Goal: Obtain resource: Obtain resource

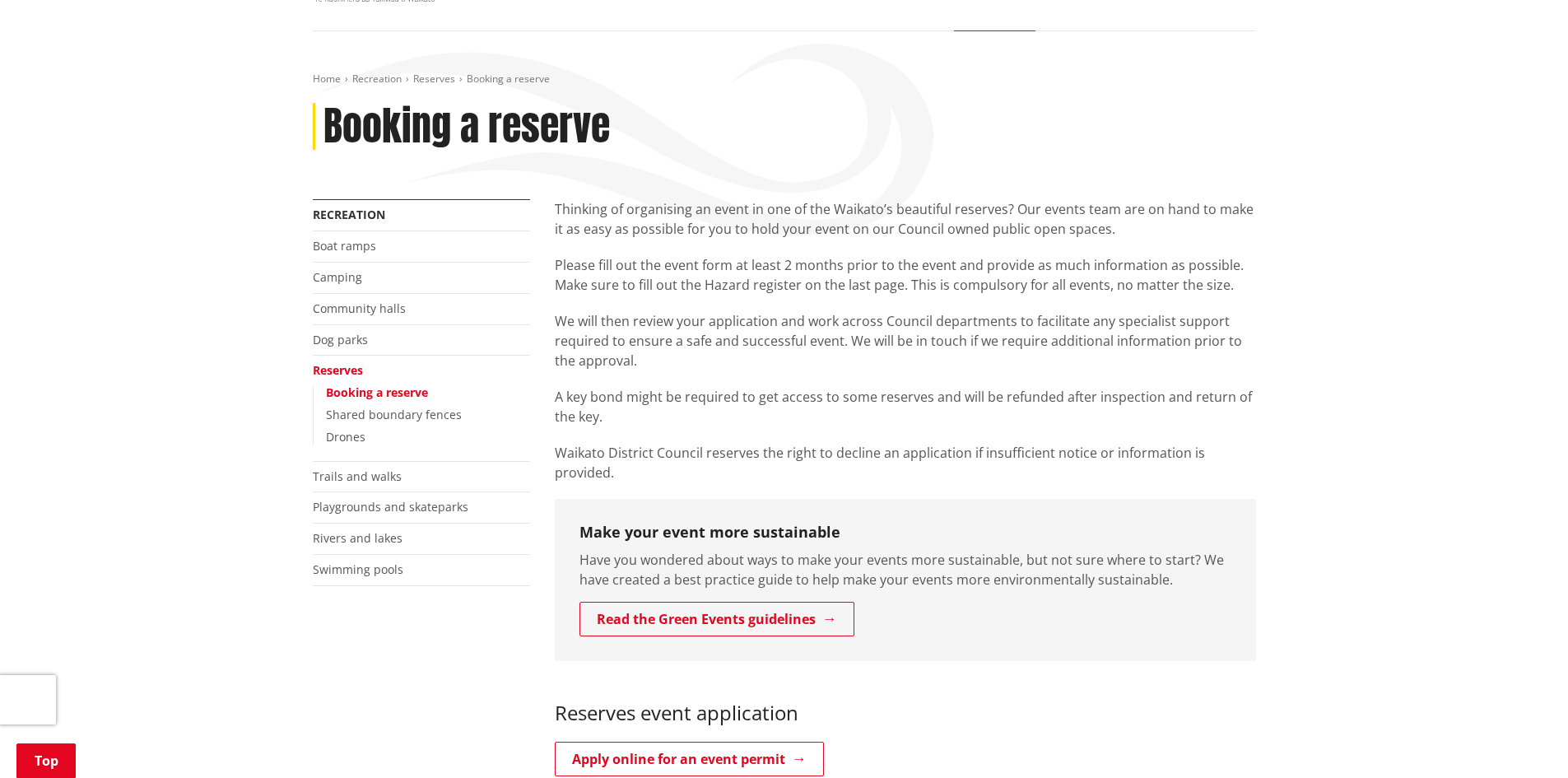
scroll to position [164, 0]
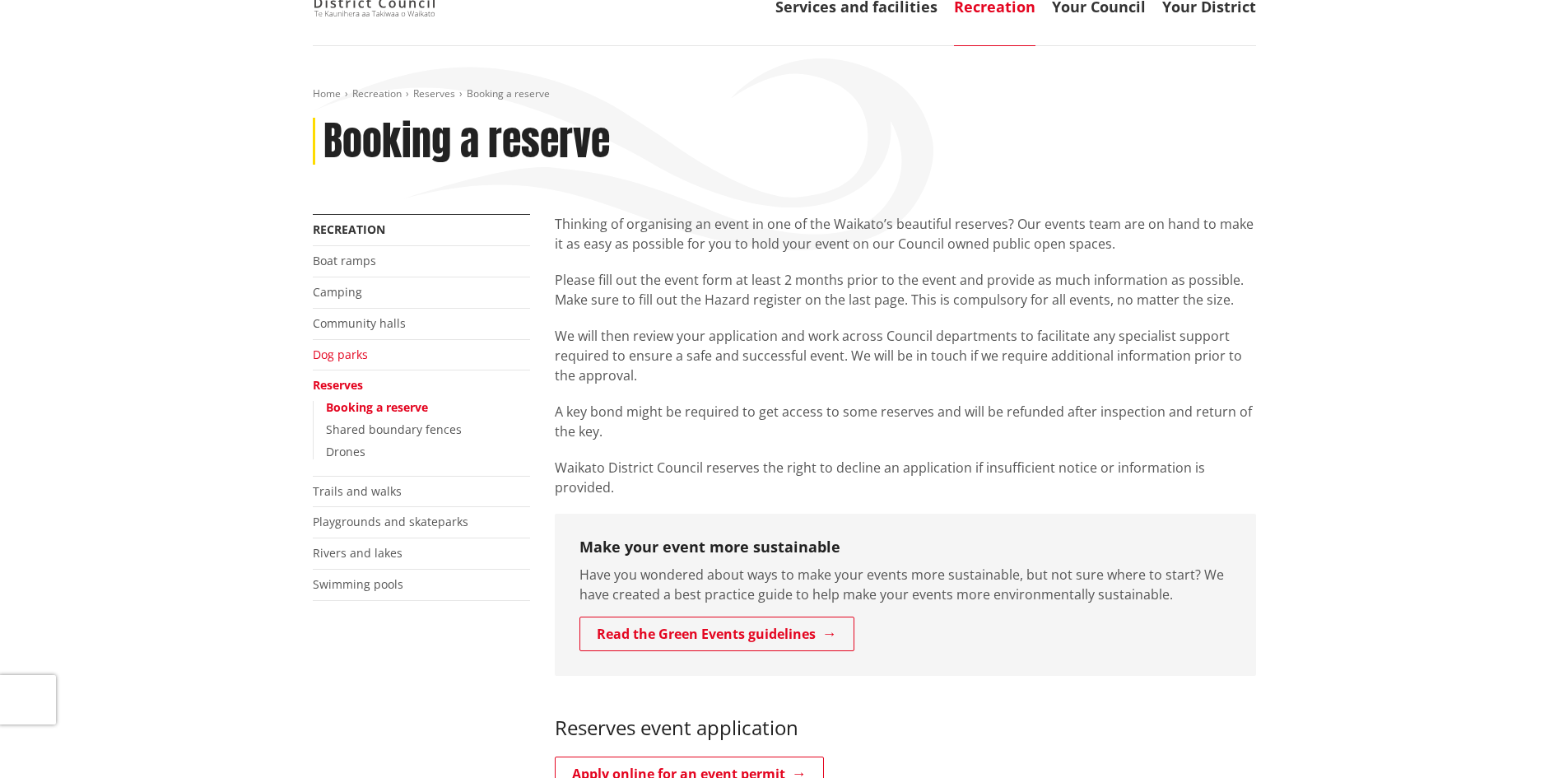
click at [336, 348] on link "Dog parks" at bounding box center [341, 354] width 55 height 16
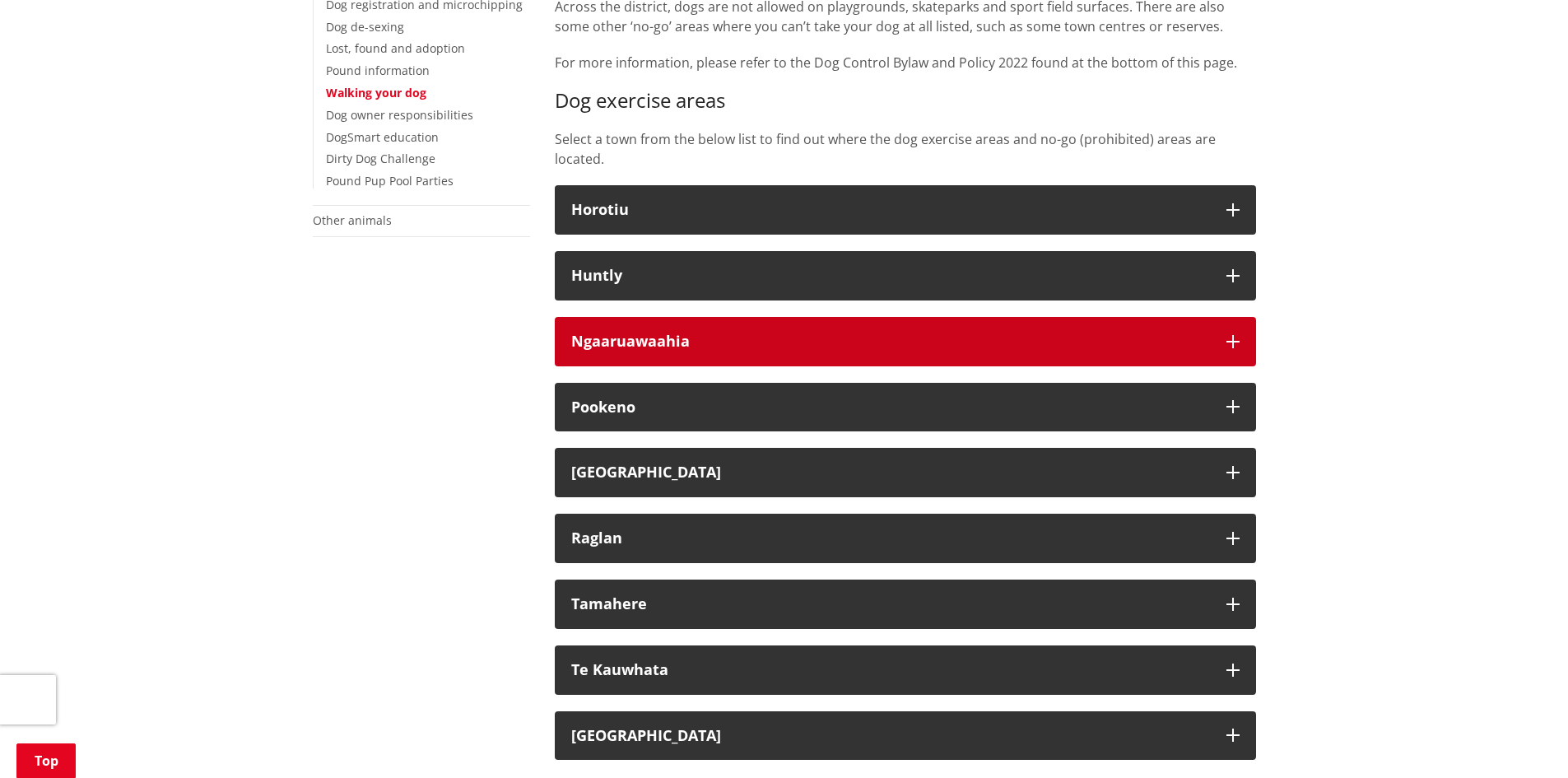
scroll to position [494, 0]
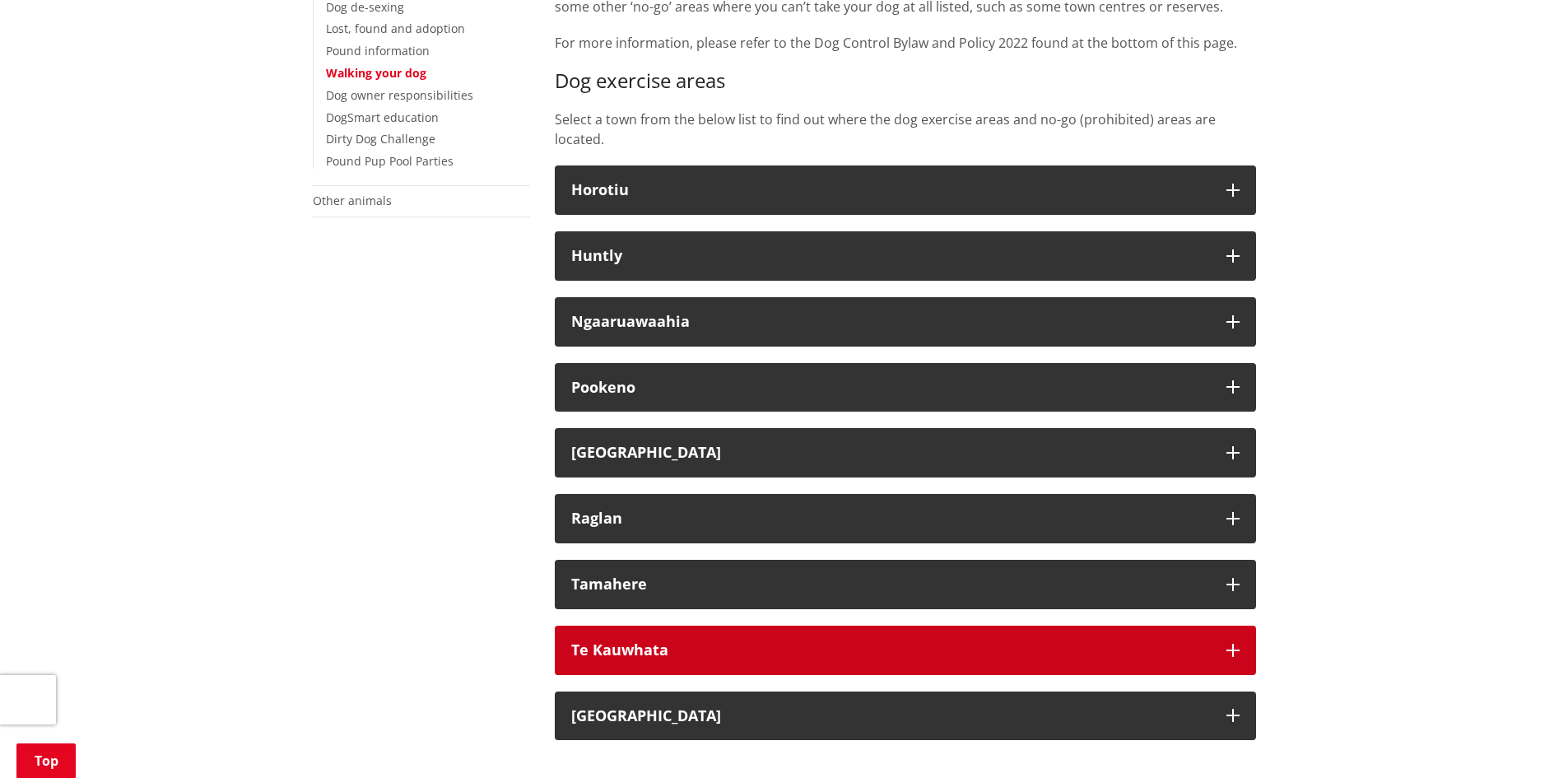
click at [620, 642] on h3 "Te Kauwhata" at bounding box center [891, 650] width 639 height 17
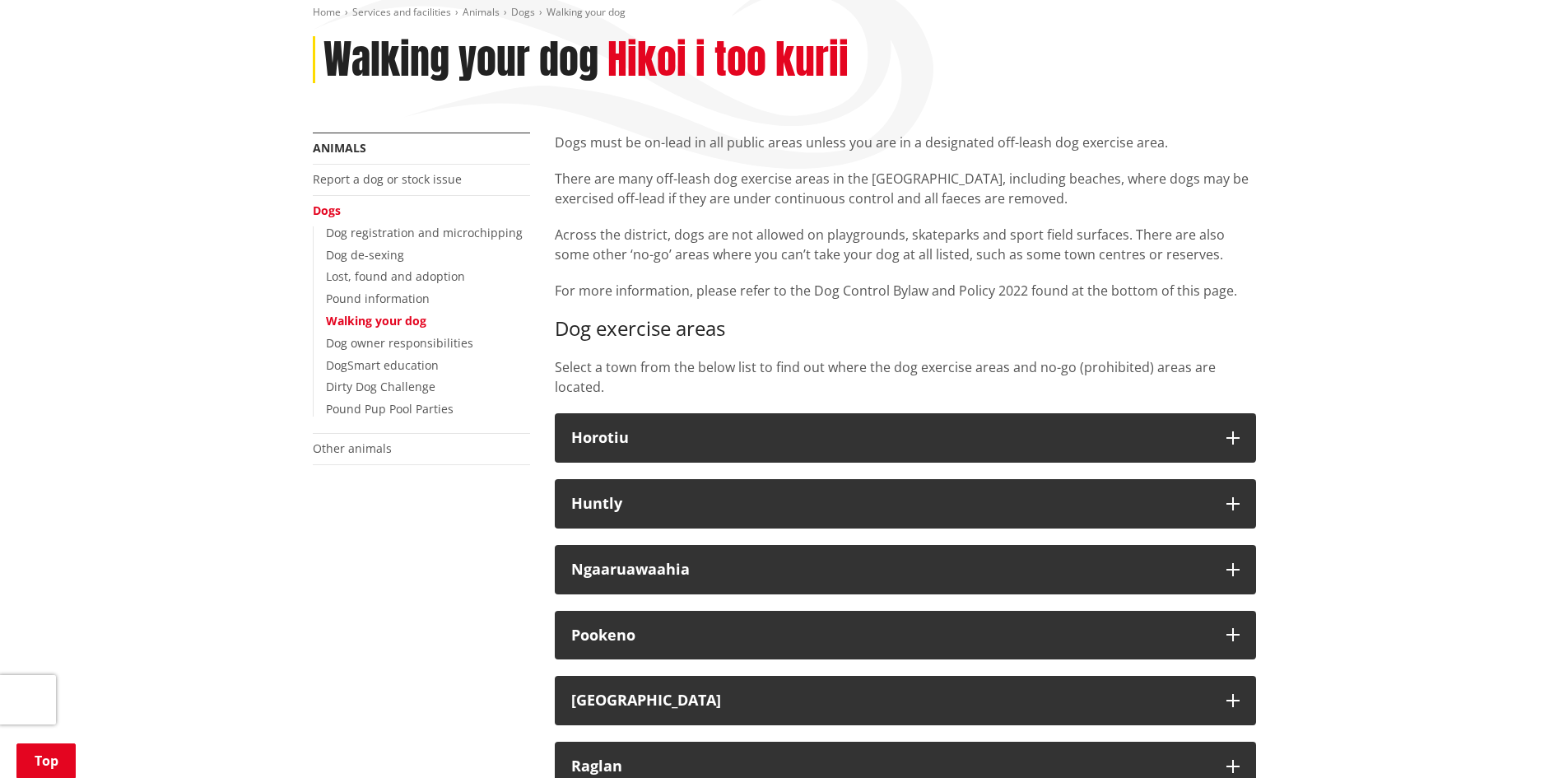
scroll to position [247, 0]
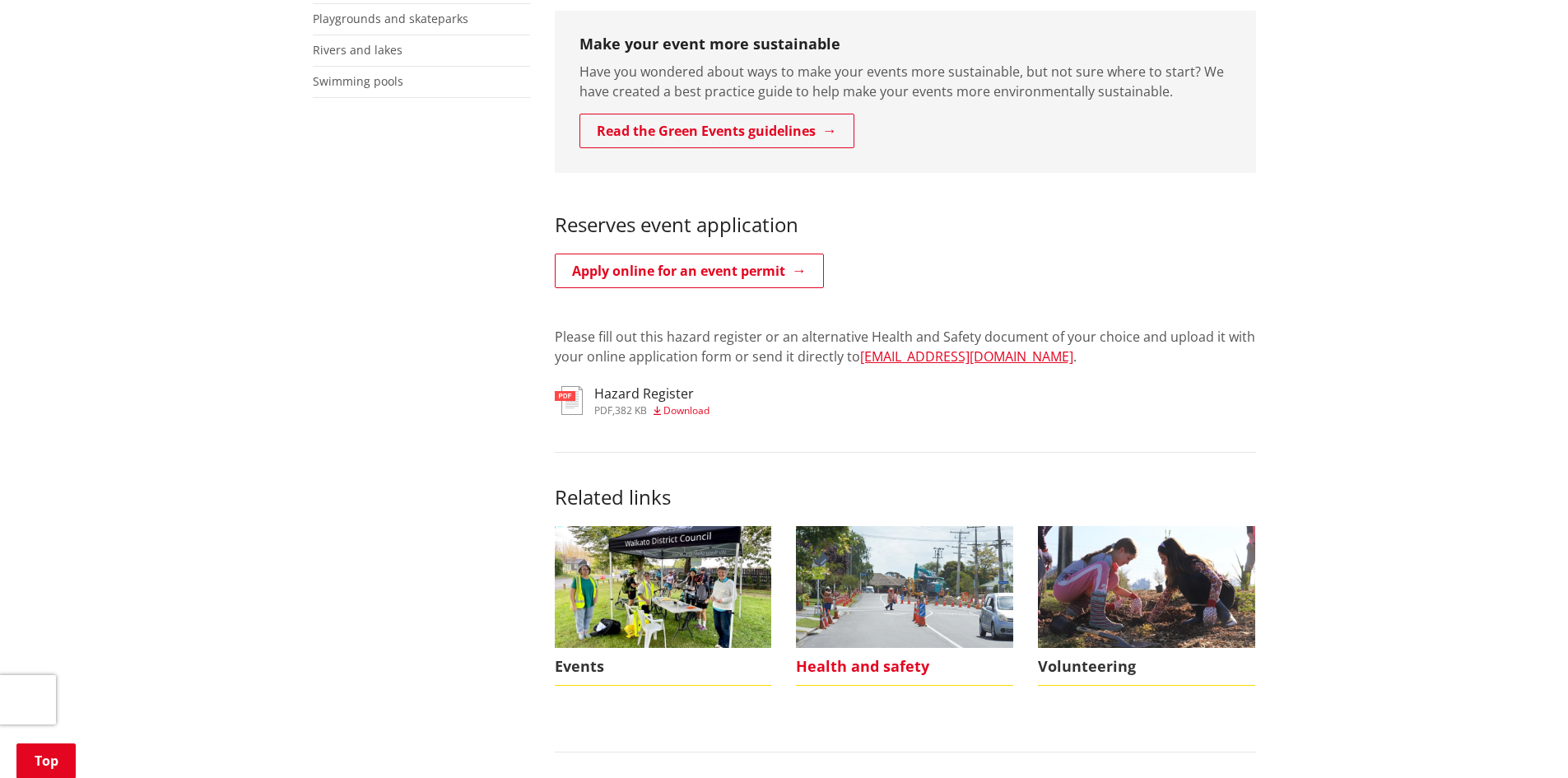
scroll to position [659, 0]
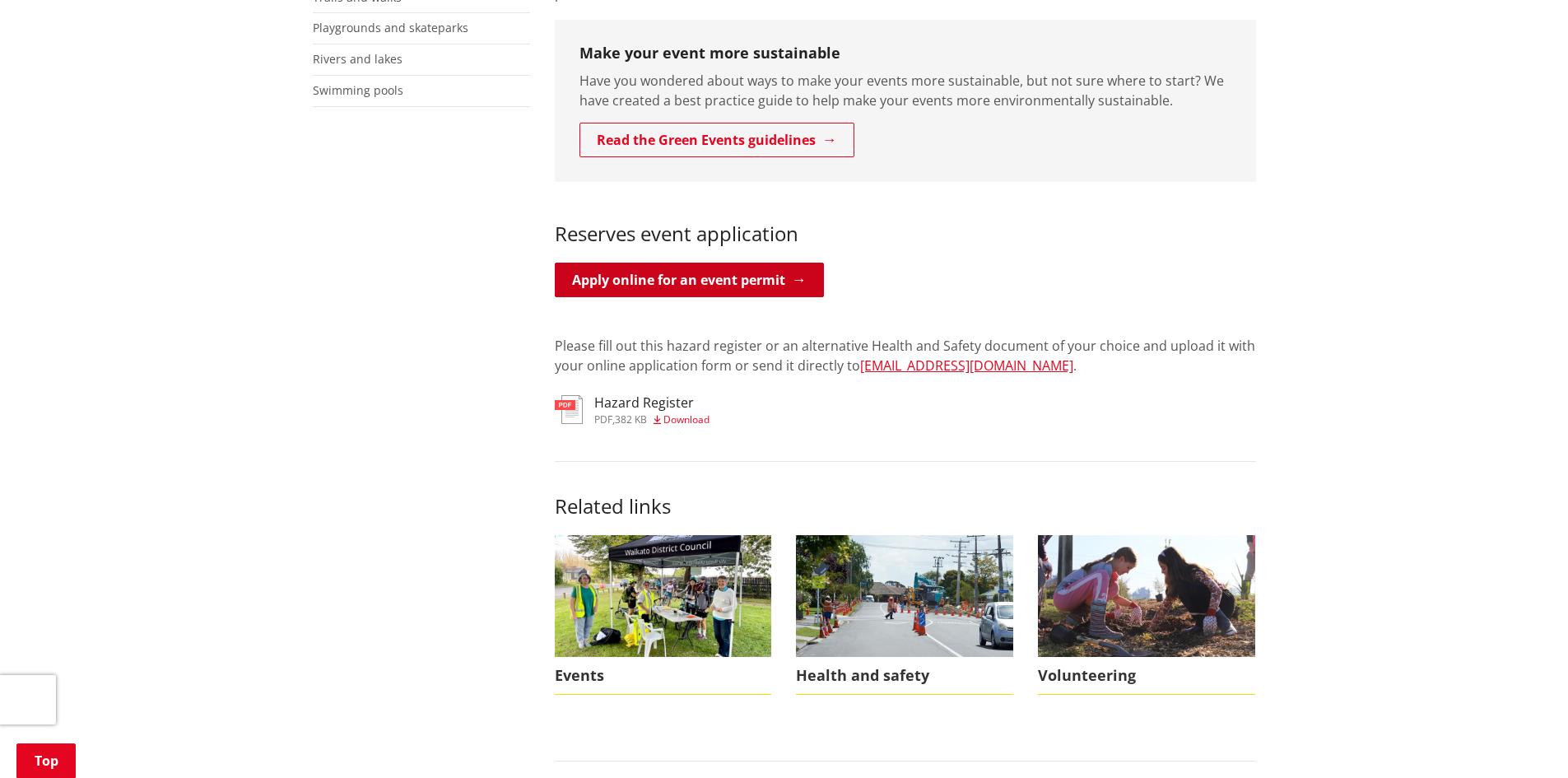
click at [777, 270] on link "Apply online for an event permit" at bounding box center [689, 279] width 269 height 34
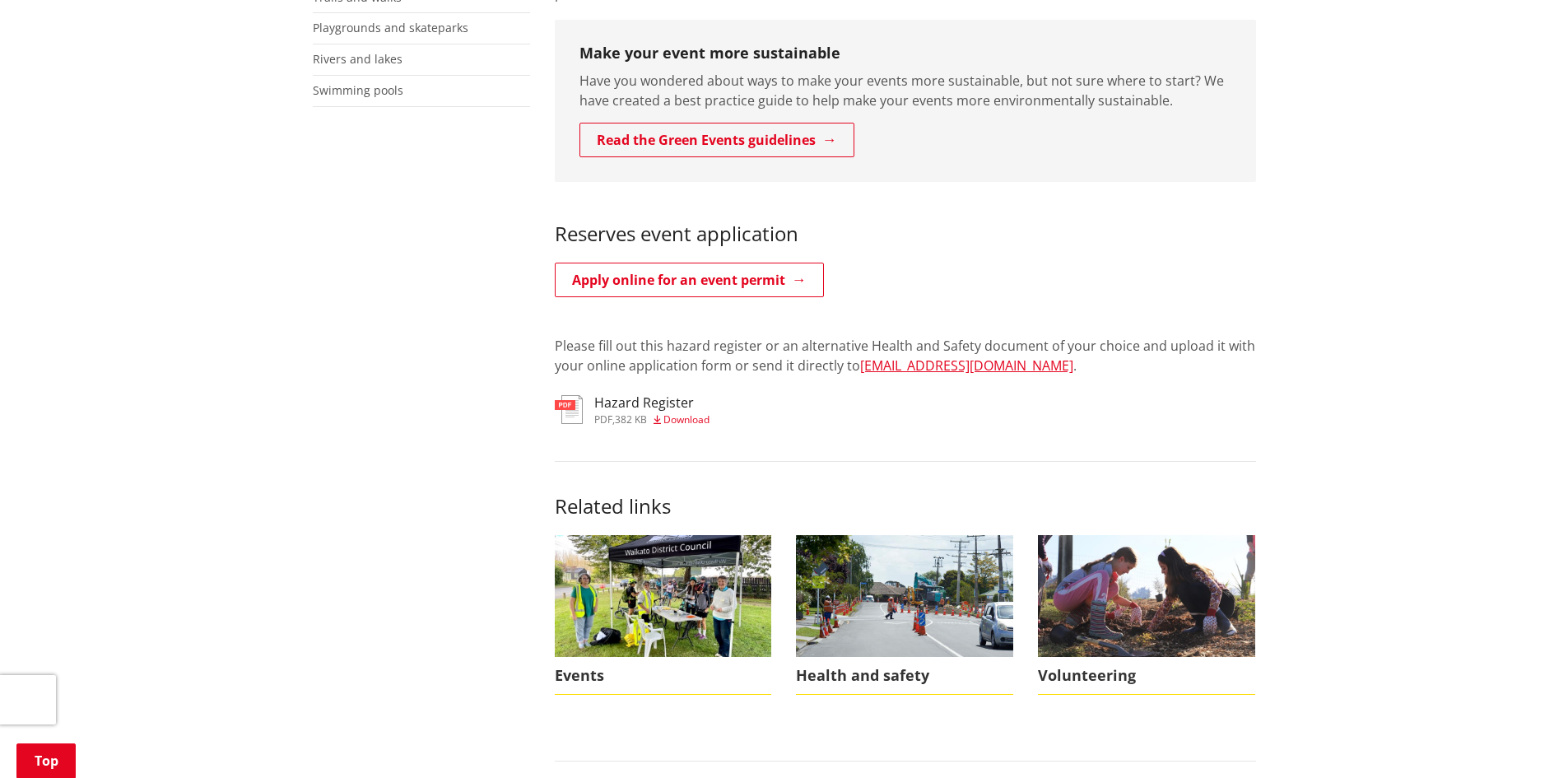
scroll to position [906, 0]
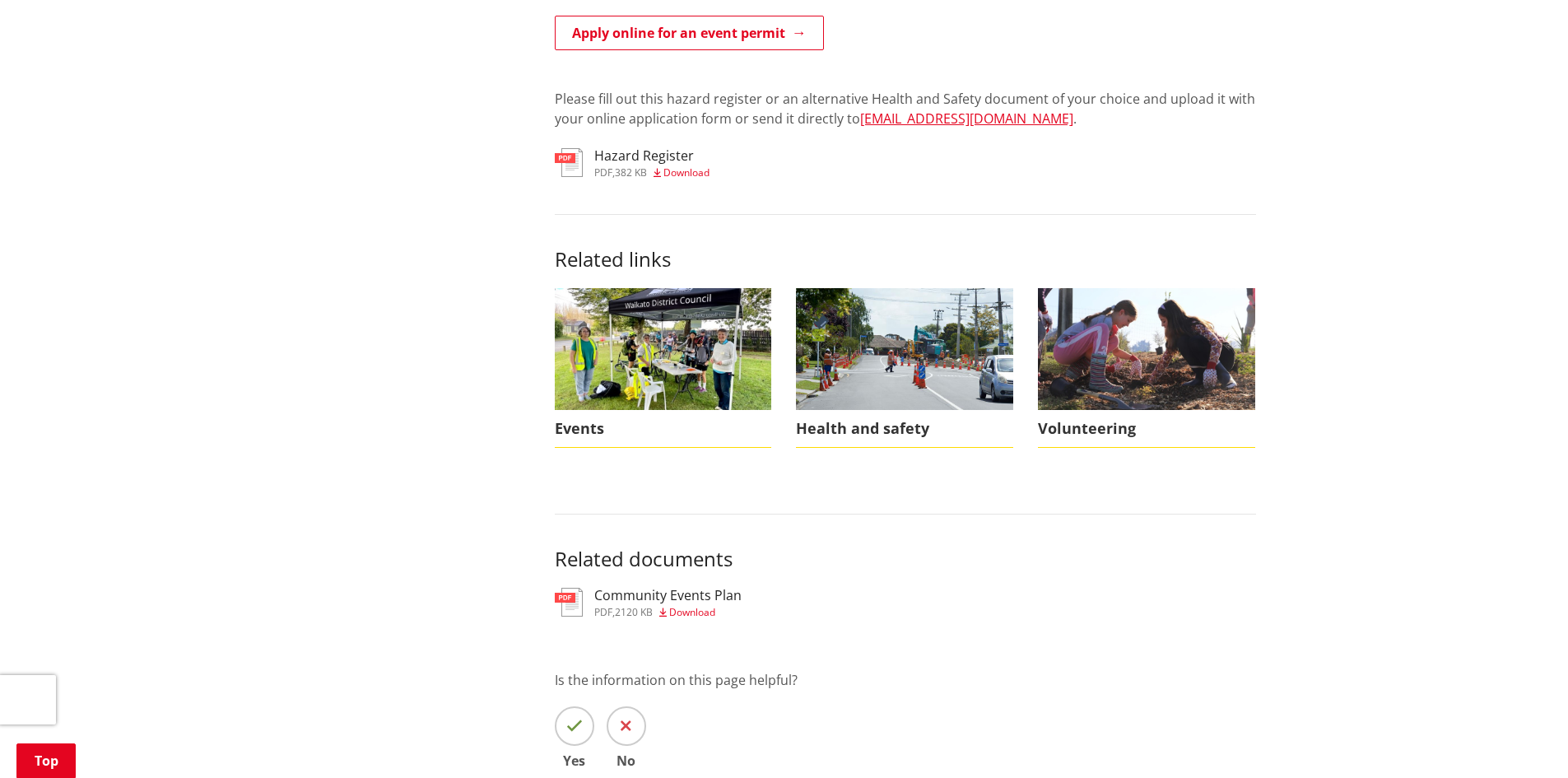
click at [687, 605] on span "Download" at bounding box center [693, 612] width 46 height 14
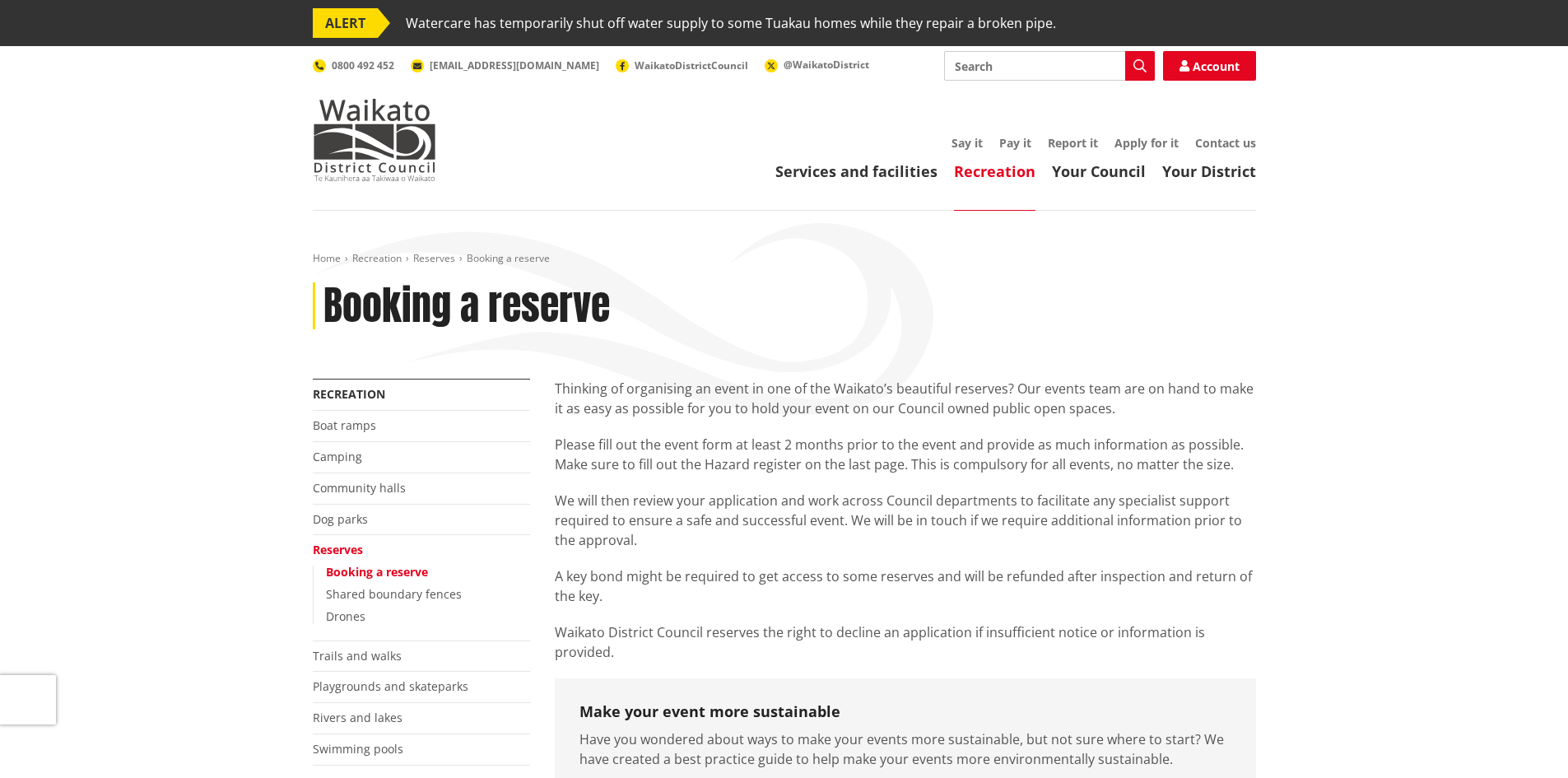
scroll to position [898, 0]
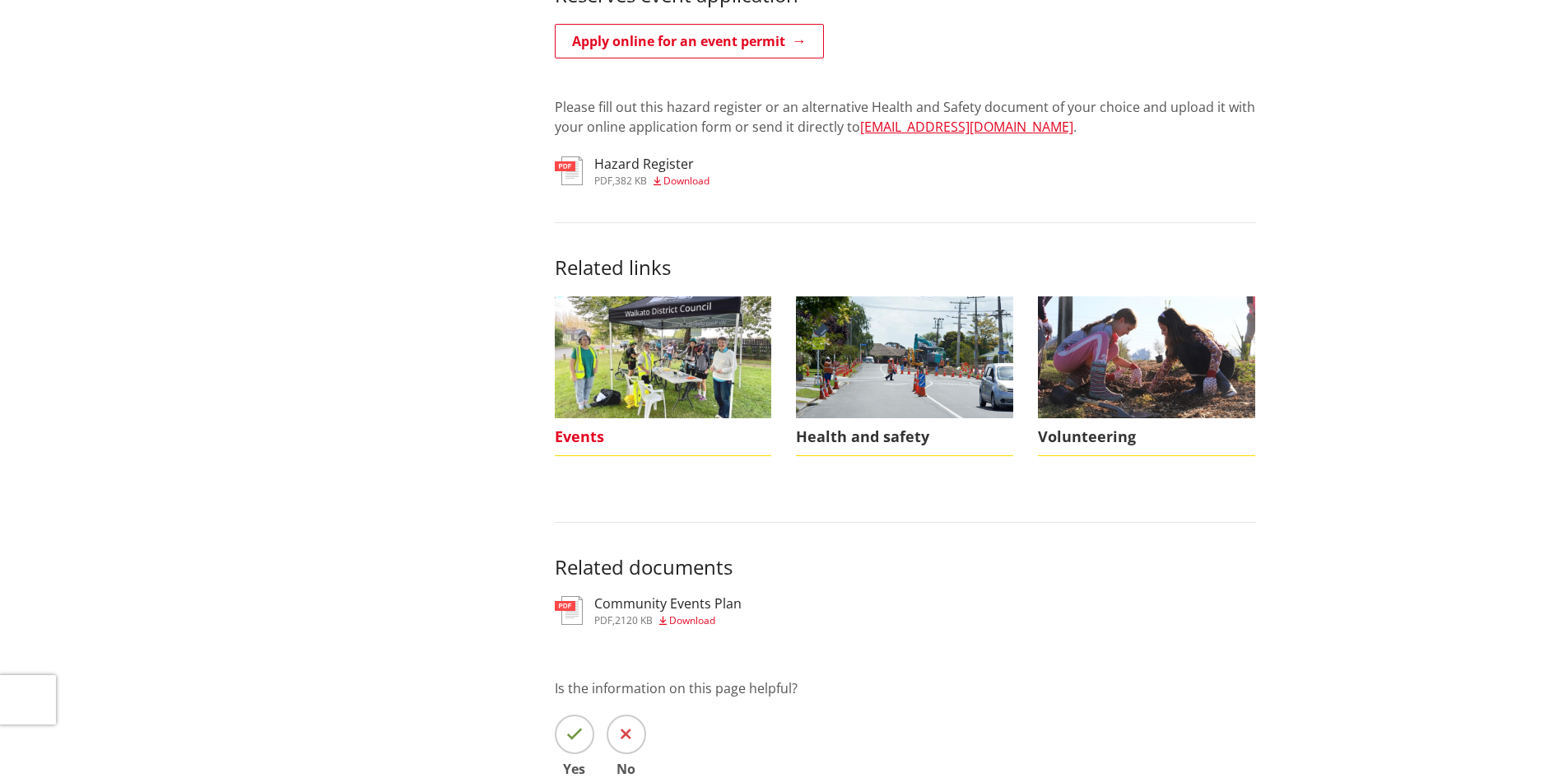
click at [585, 419] on span "Events" at bounding box center [663, 437] width 217 height 38
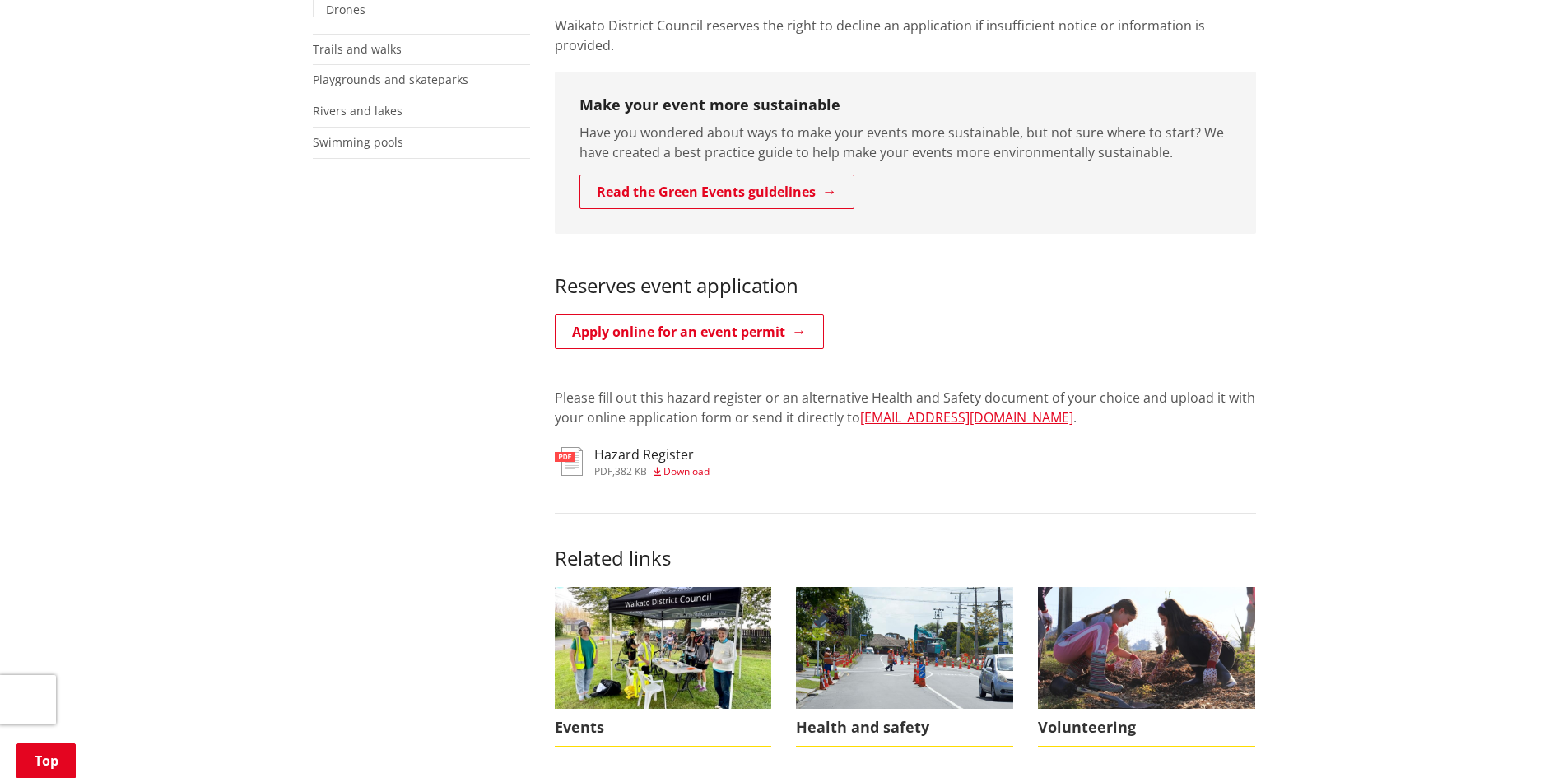
scroll to position [568, 0]
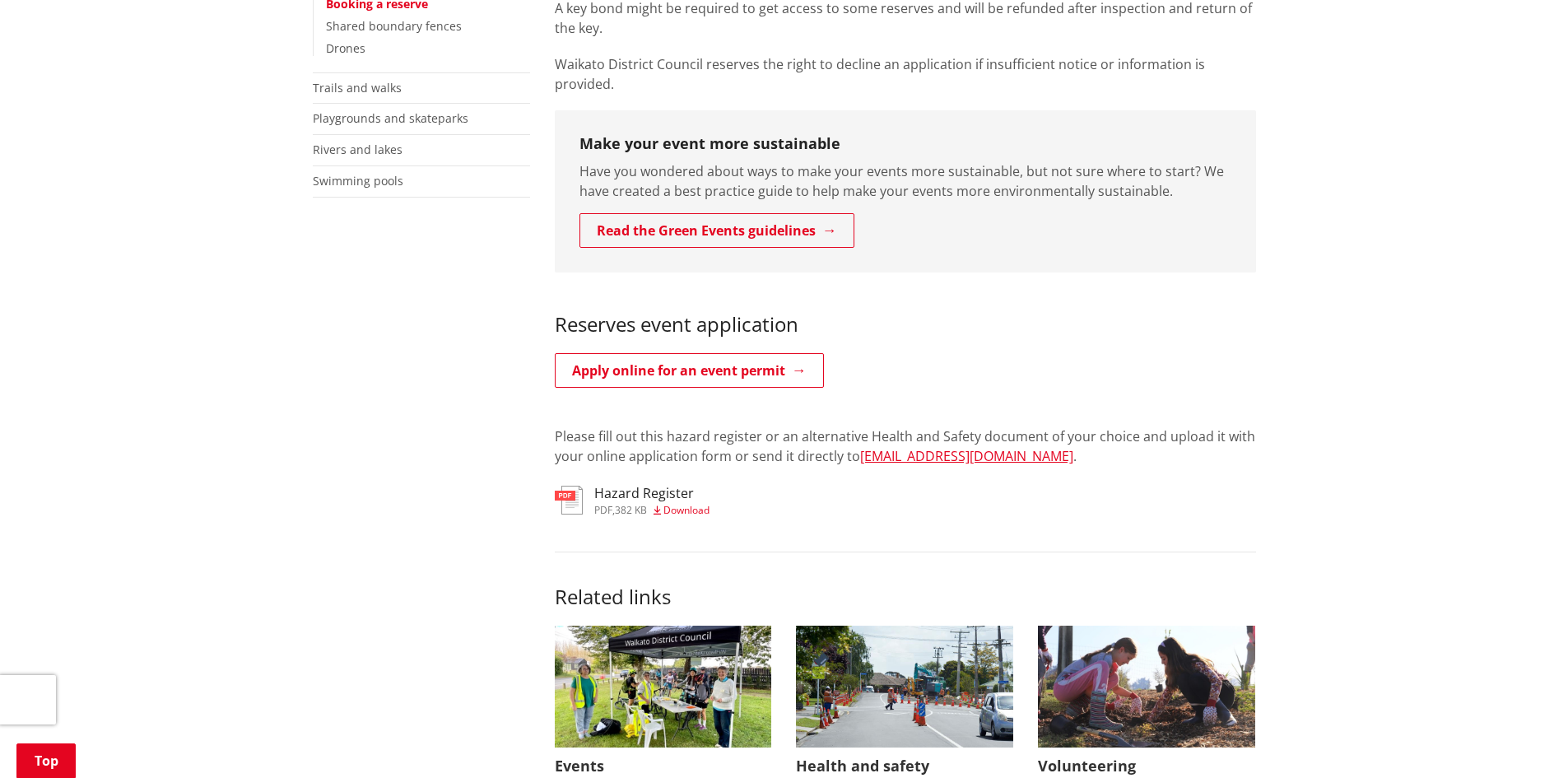
click at [585, 486] on link "Hazard Register pdf , 382 KB Download" at bounding box center [633, 501] width 155 height 30
